Goal: Find contact information: Find contact information

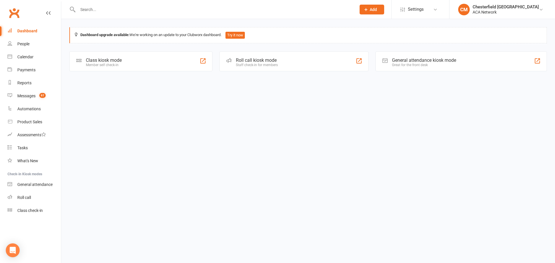
click at [110, 8] on input "text" at bounding box center [214, 9] width 276 height 8
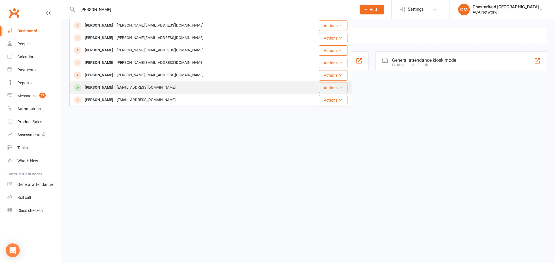
type input "[PERSON_NAME]"
click at [196, 88] on div "[PERSON_NAME] [EMAIL_ADDRESS][DOMAIN_NAME]" at bounding box center [187, 88] width 235 height 12
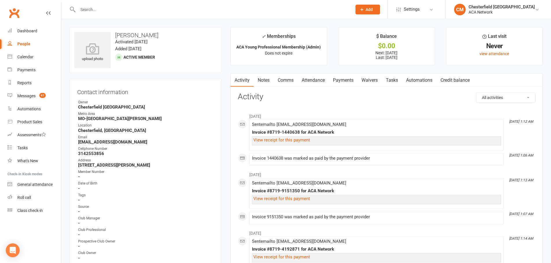
drag, startPoint x: 156, startPoint y: 141, endPoint x: 72, endPoint y: 141, distance: 83.9
click at [72, 141] on div "Contact information Owner [GEOGRAPHIC_DATA] [GEOGRAPHIC_DATA]-[GEOGRAPHIC_DATA]…" at bounding box center [145, 191] width 152 height 225
copy strong "[EMAIL_ADDRESS][DOMAIN_NAME]"
